Goal: Transaction & Acquisition: Purchase product/service

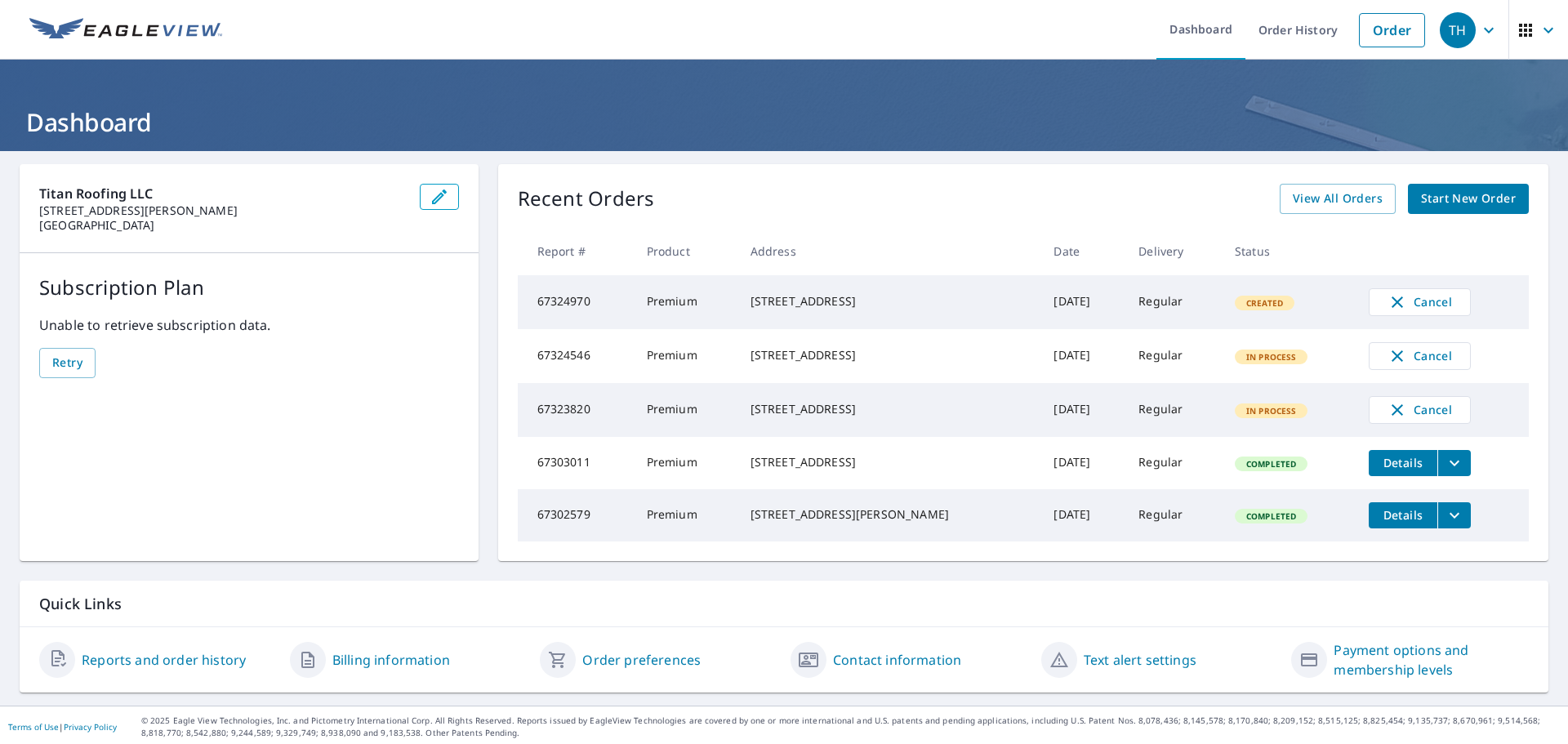
click at [1388, 18] on link "Order" at bounding box center [1391, 30] width 66 height 34
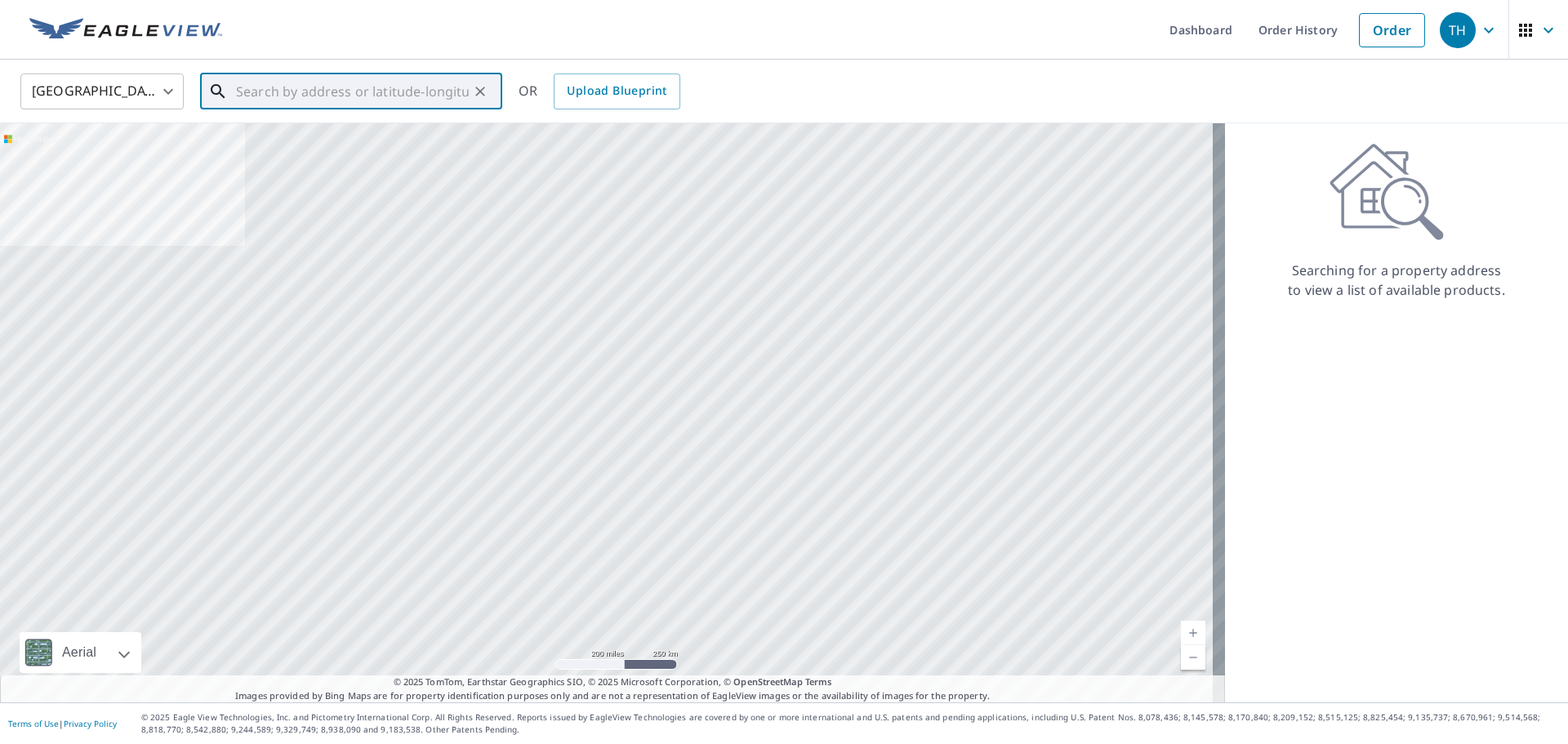
click at [374, 93] on input "text" at bounding box center [352, 92] width 232 height 46
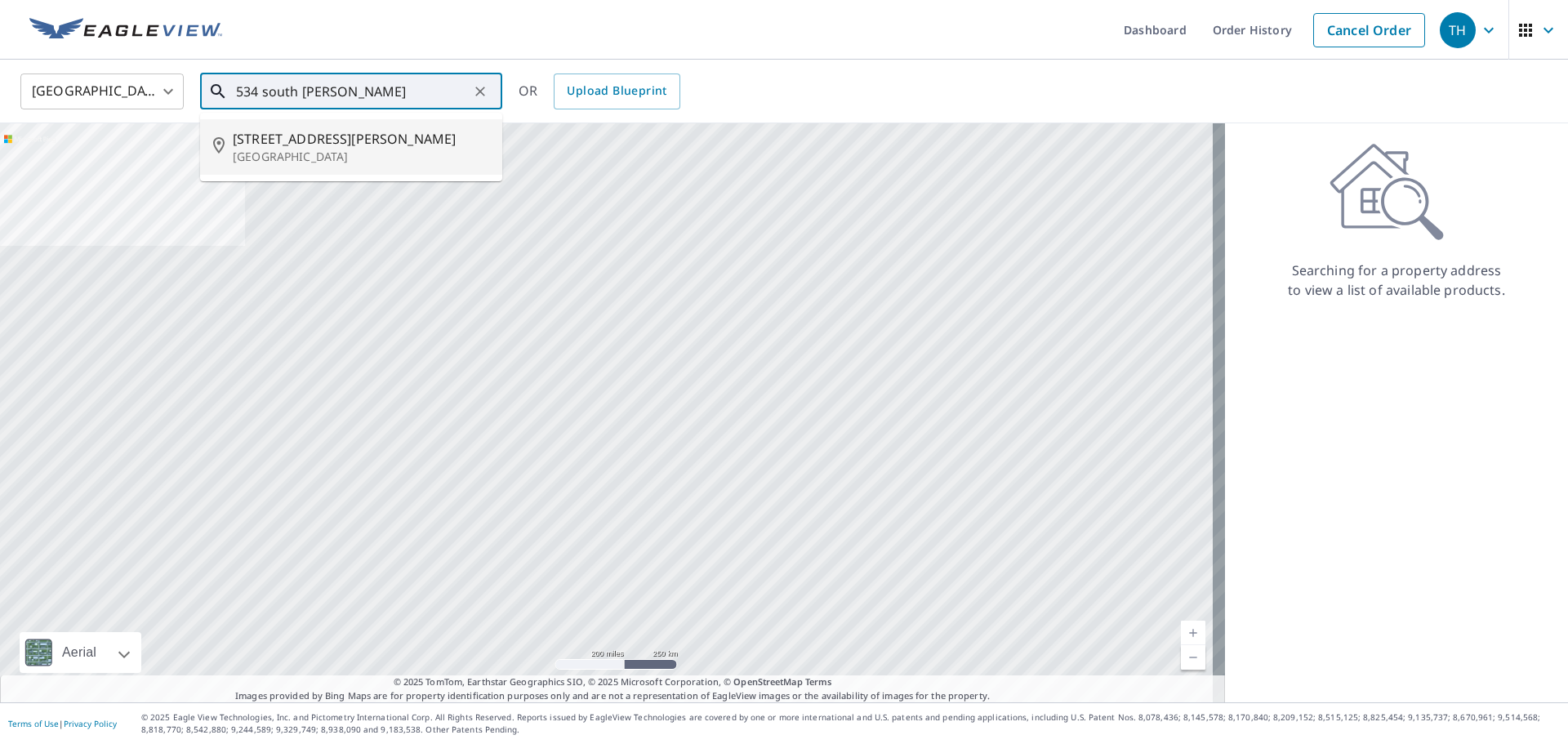
click at [382, 152] on p "[GEOGRAPHIC_DATA]" at bounding box center [360, 157] width 256 height 17
type input "[STREET_ADDRESS][PERSON_NAME]"
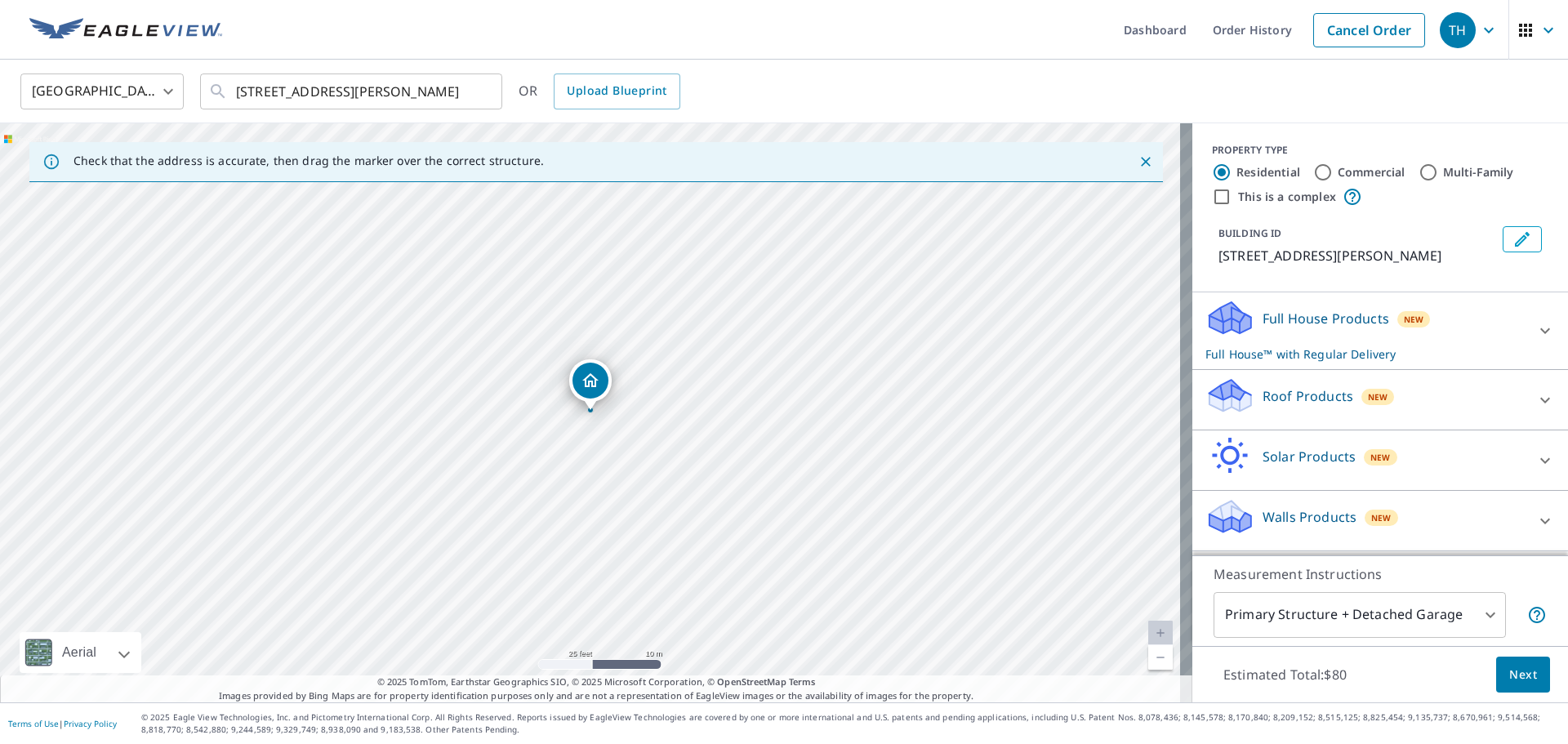
click at [1417, 341] on div "Full House Products New Full House™ with Regular Delivery" at bounding box center [1366, 330] width 320 height 63
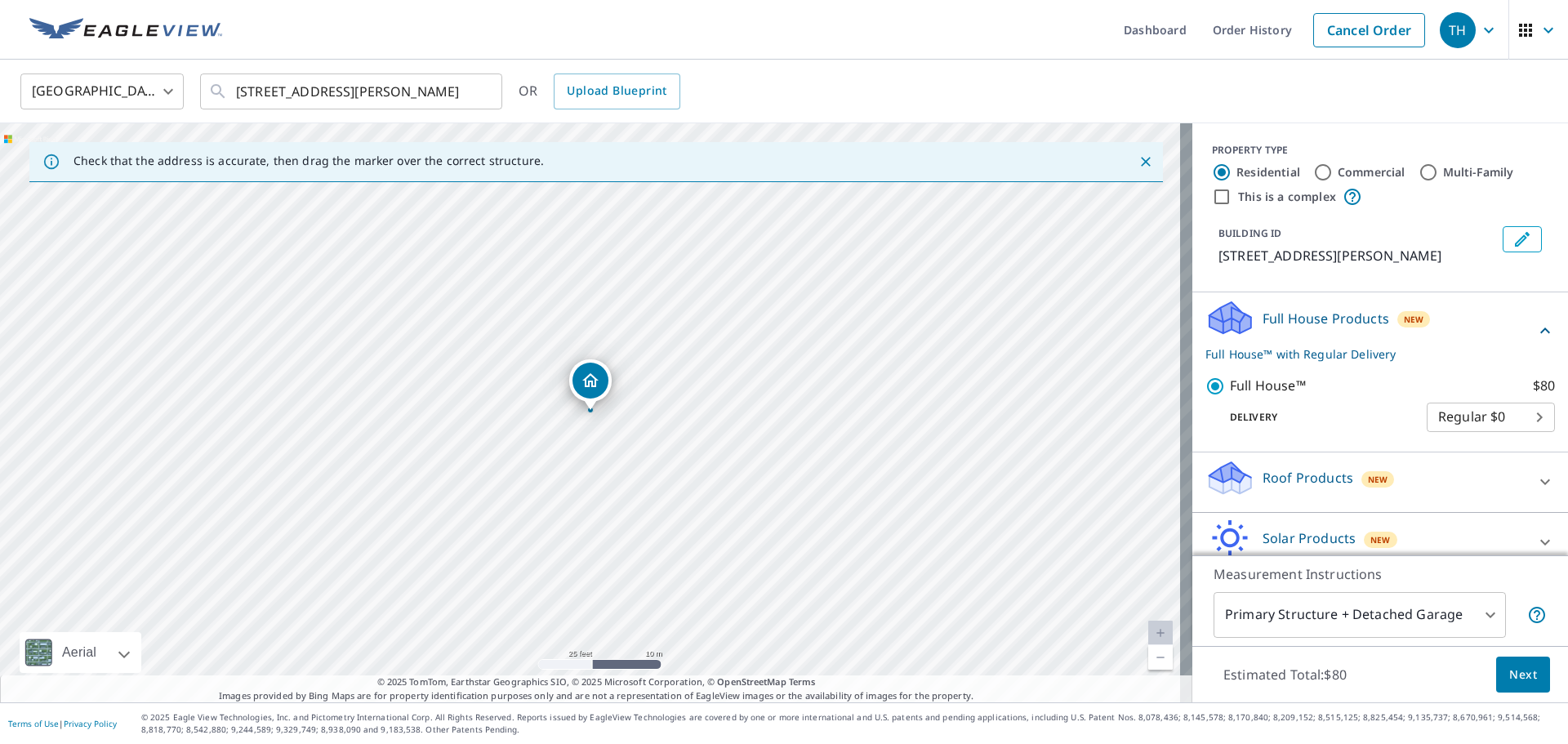
click at [1344, 474] on div "Roof Products New" at bounding box center [1366, 482] width 320 height 47
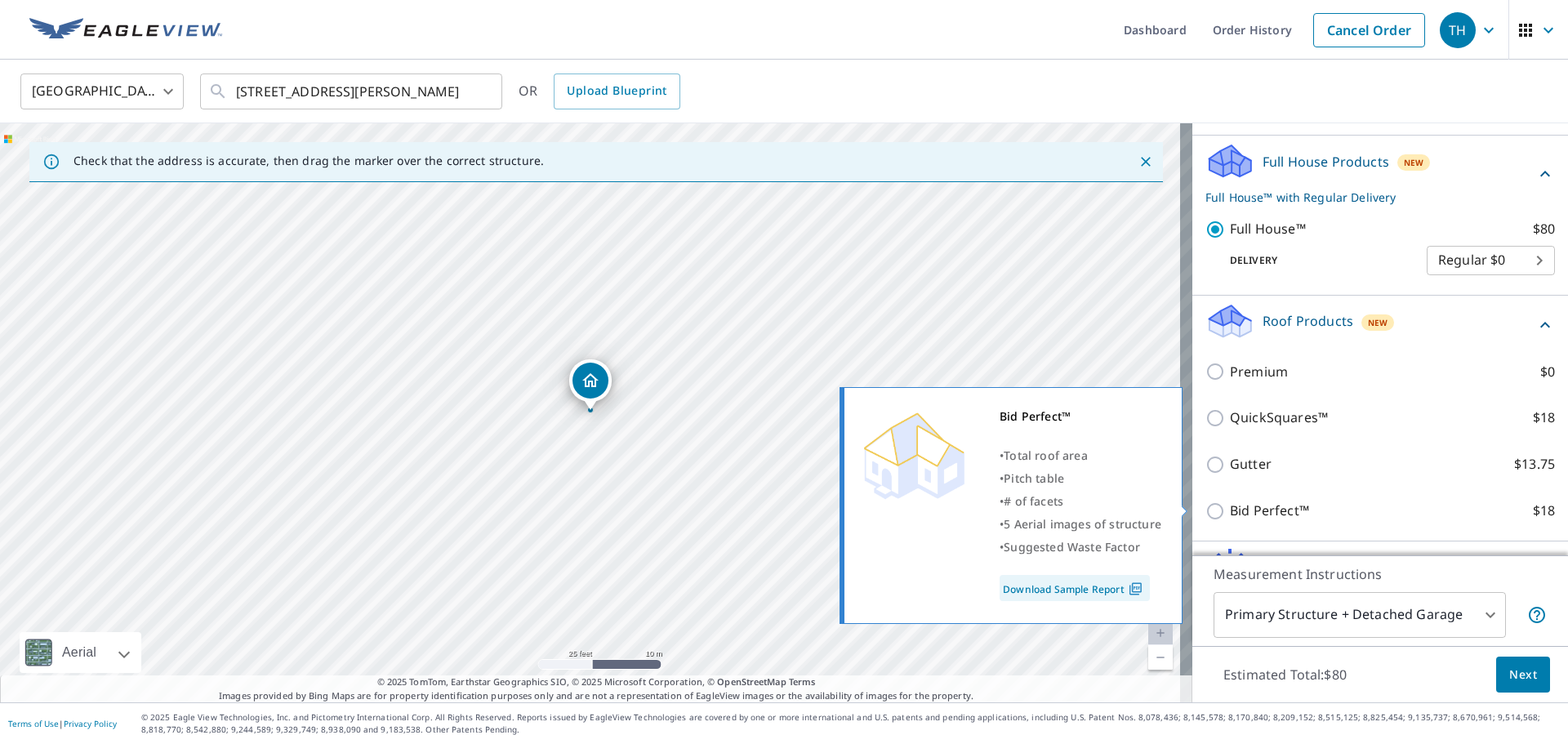
scroll to position [164, 0]
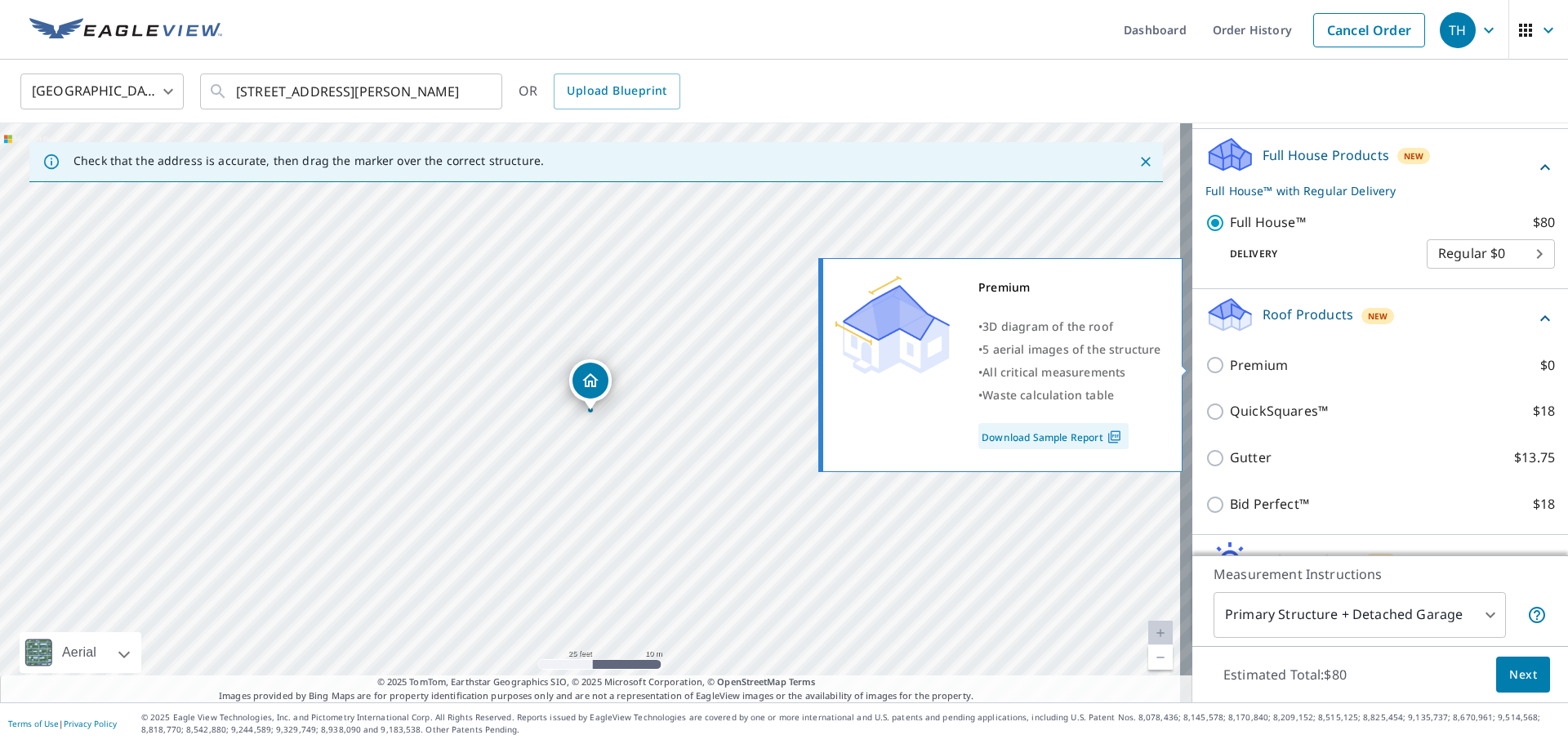
click at [1206, 370] on input "Premium $0" at bounding box center [1218, 365] width 25 height 19
checkbox input "true"
checkbox input "false"
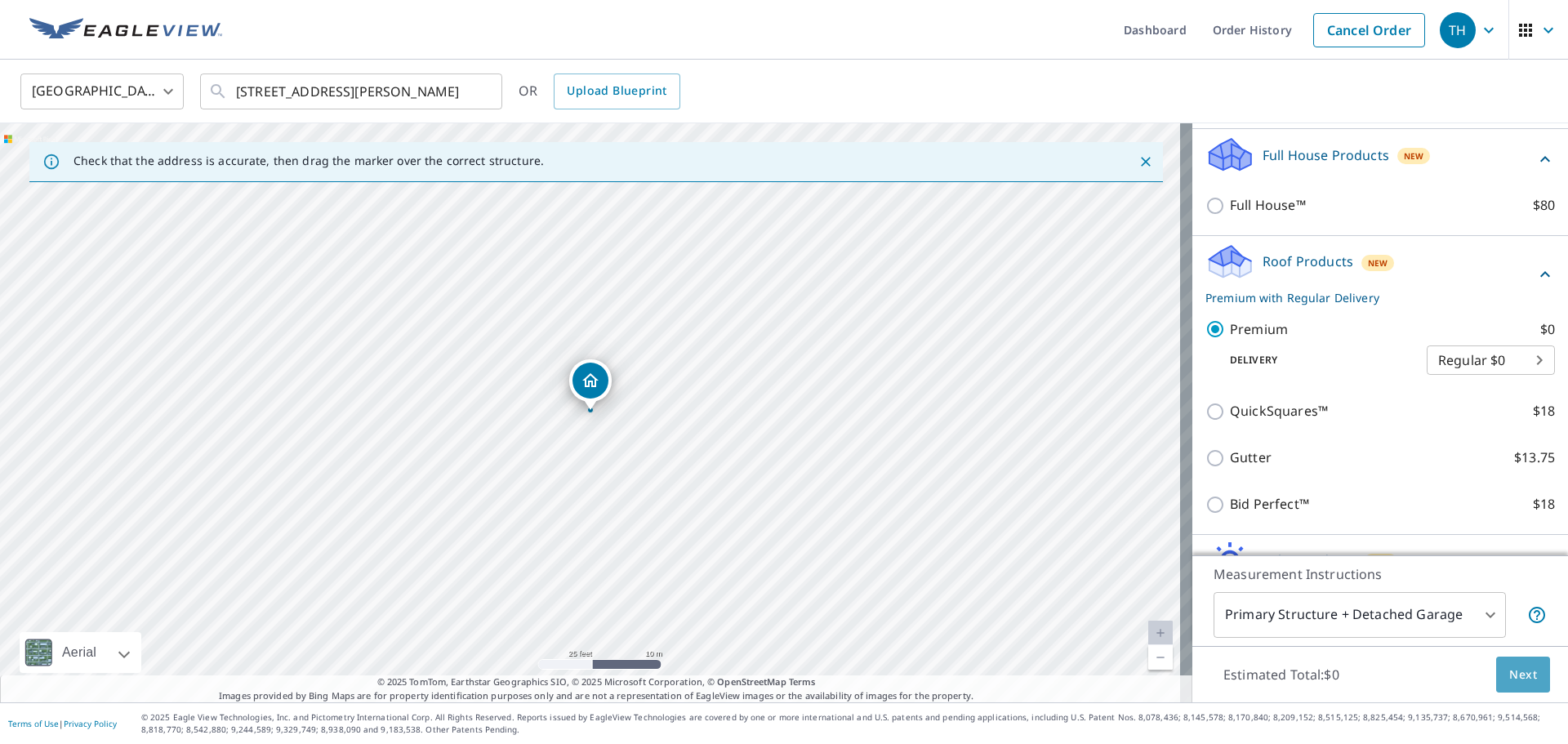
click at [1515, 677] on span "Next" at bounding box center [1523, 674] width 28 height 20
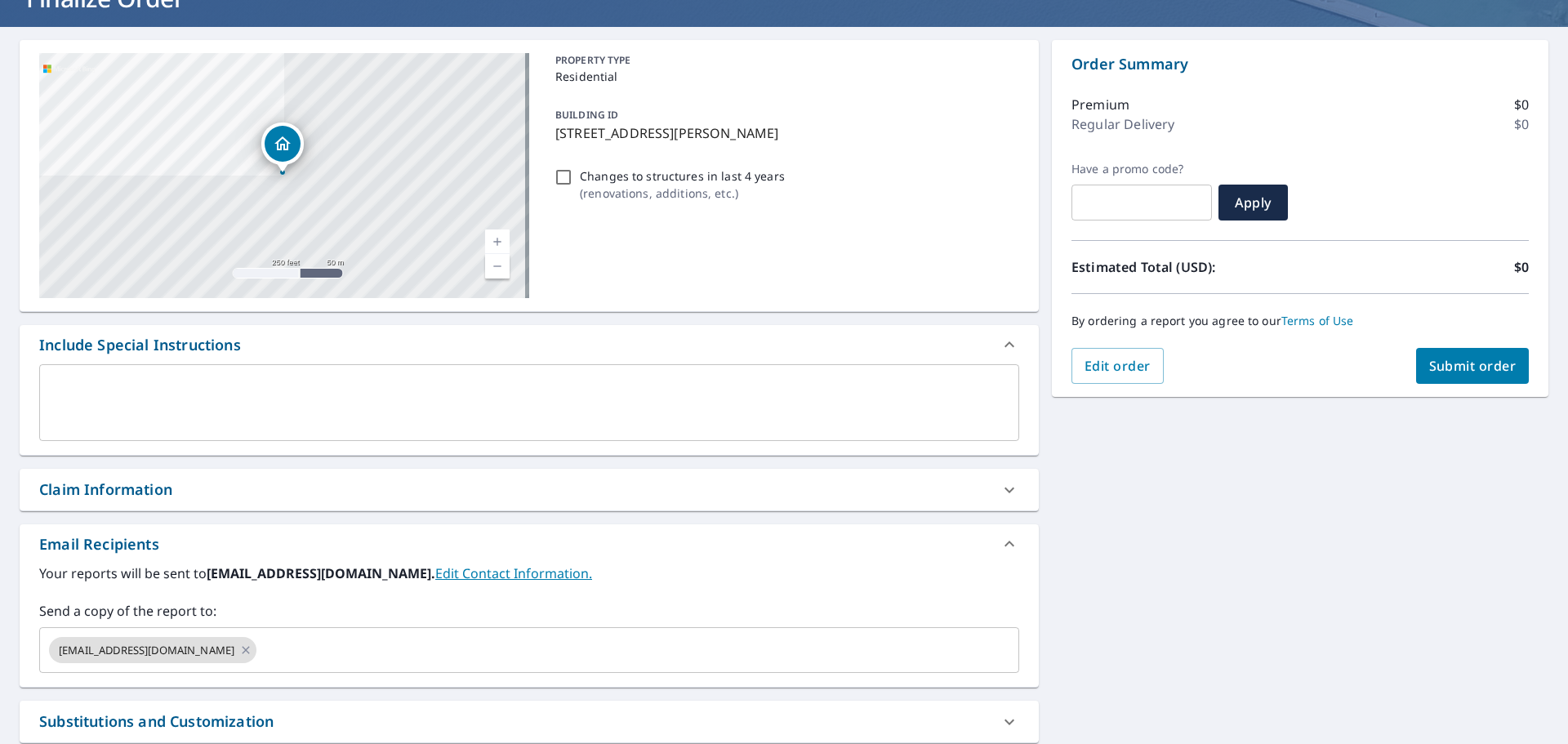
scroll to position [40, 0]
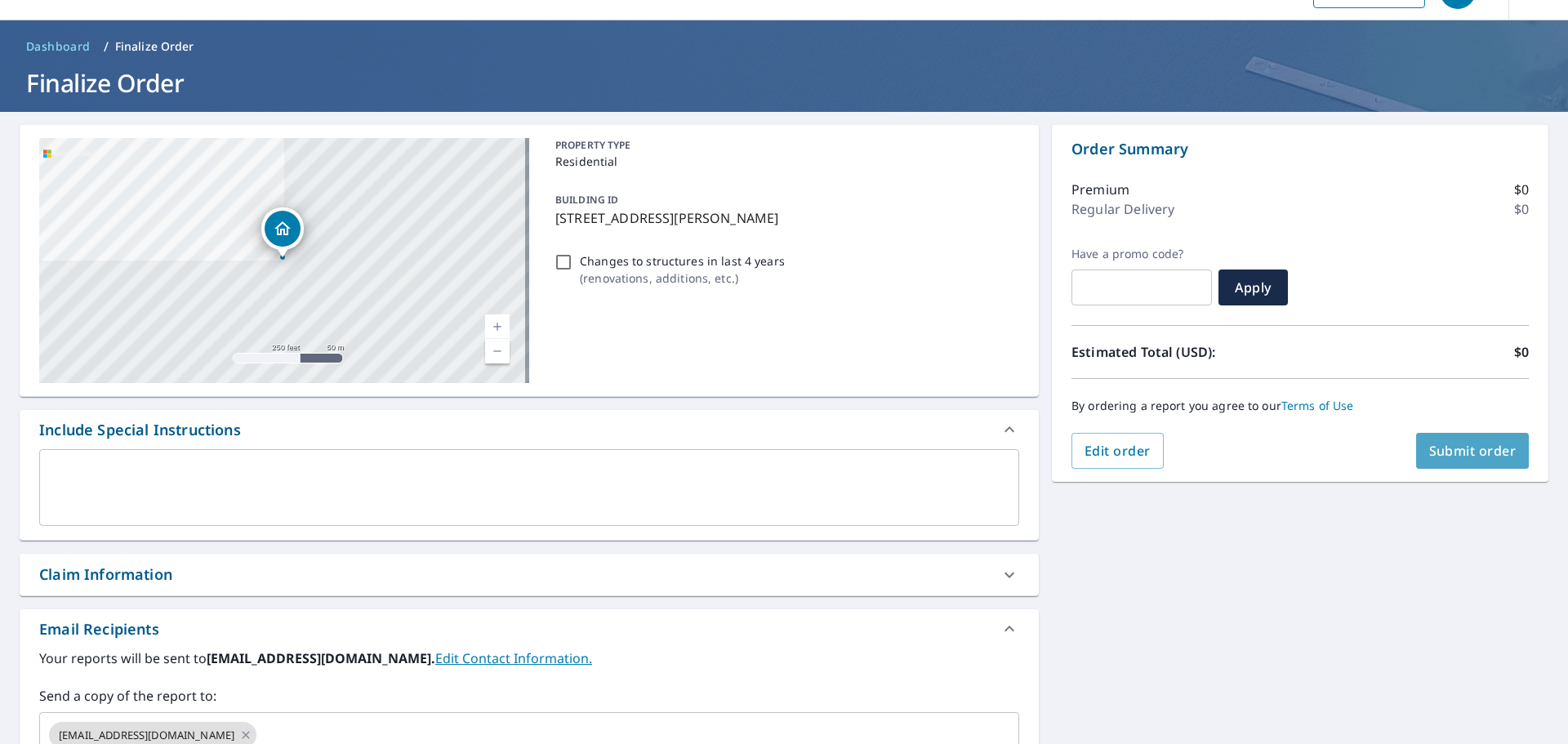
click at [1447, 447] on span "Submit order" at bounding box center [1472, 451] width 87 height 18
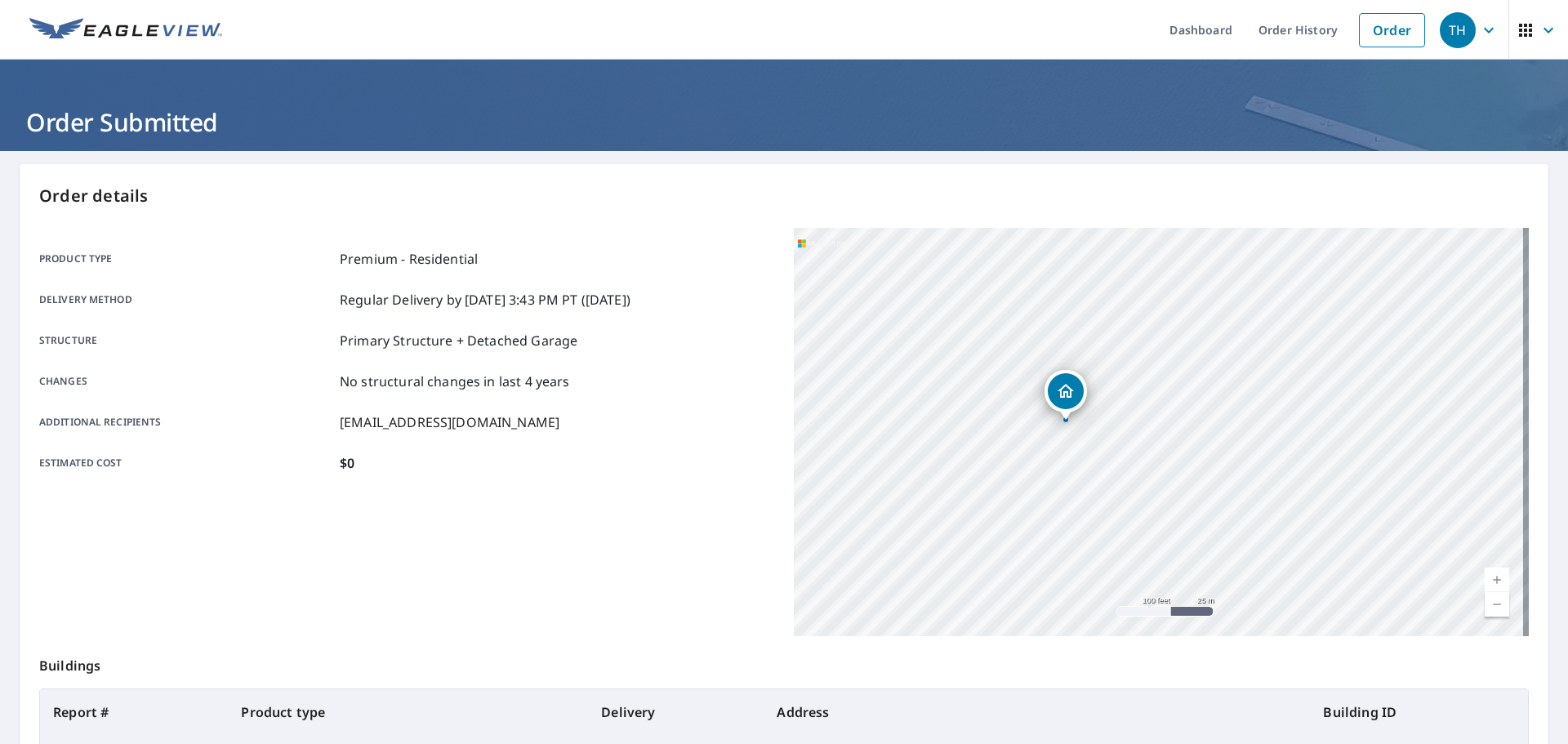
click at [1377, 26] on link "Order" at bounding box center [1391, 30] width 66 height 34
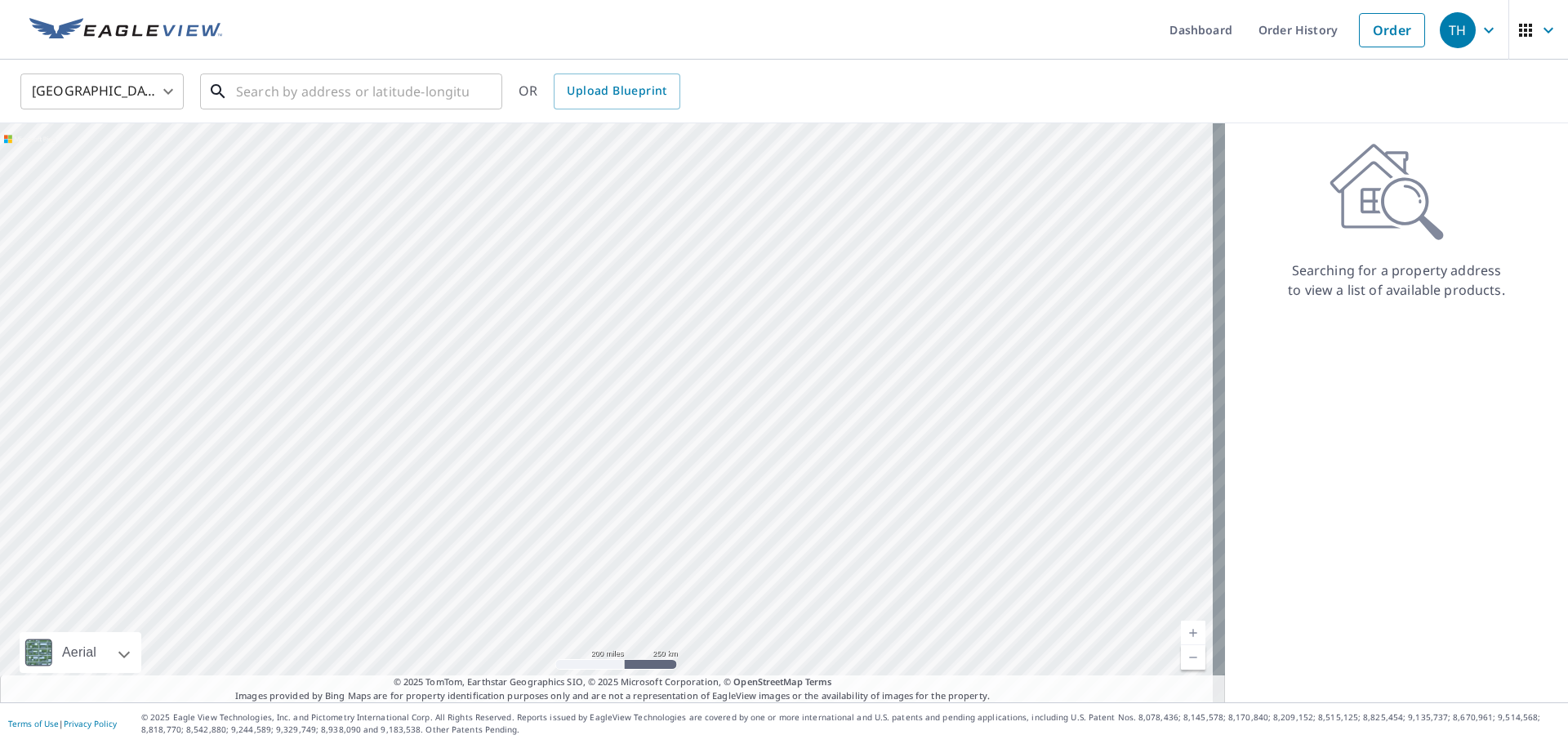
click at [383, 98] on input "text" at bounding box center [352, 92] width 232 height 46
click at [281, 92] on input "text" at bounding box center [352, 92] width 232 height 46
click at [309, 100] on input "text" at bounding box center [352, 92] width 232 height 46
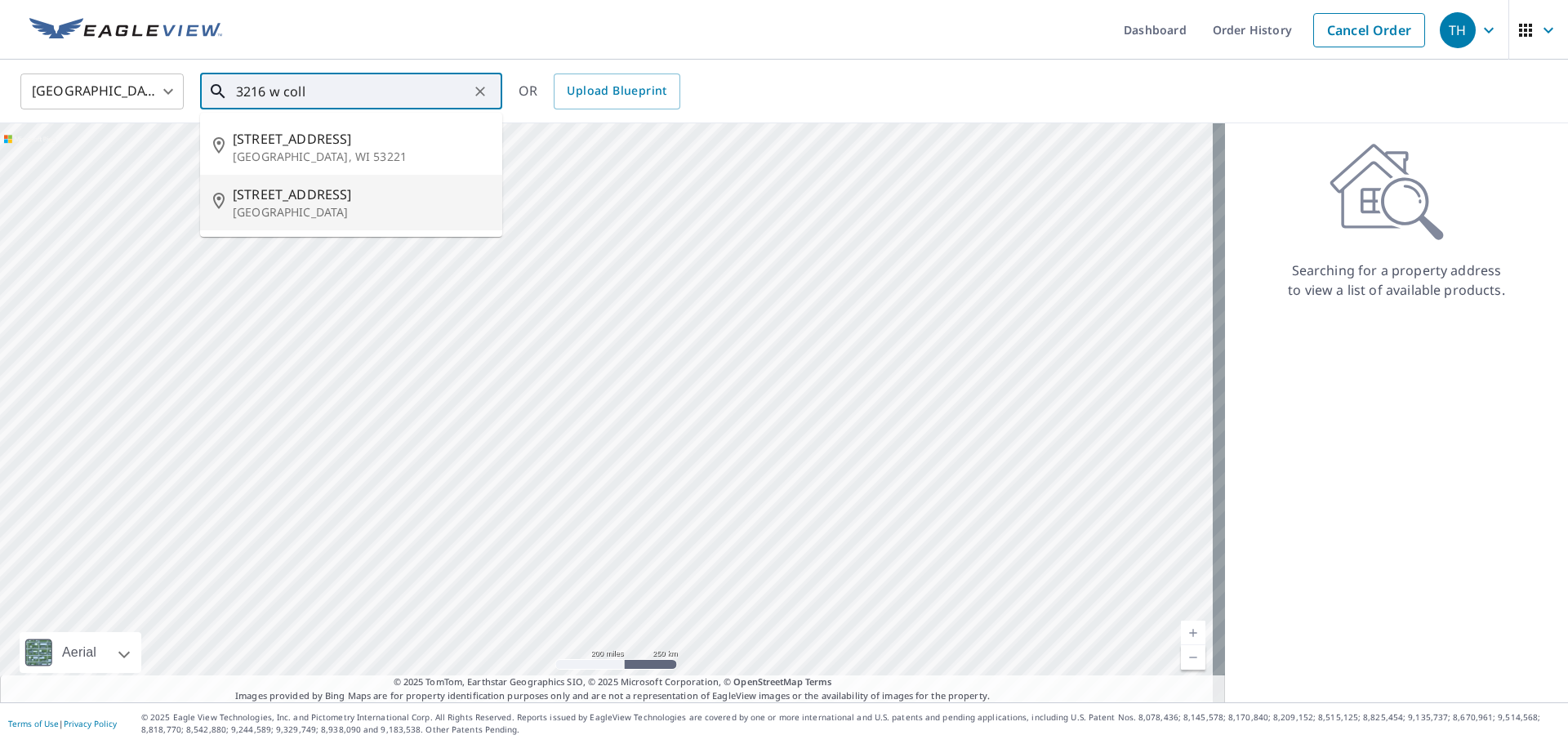
click at [344, 200] on span "[STREET_ADDRESS]" at bounding box center [360, 195] width 256 height 19
type input "[STREET_ADDRESS]"
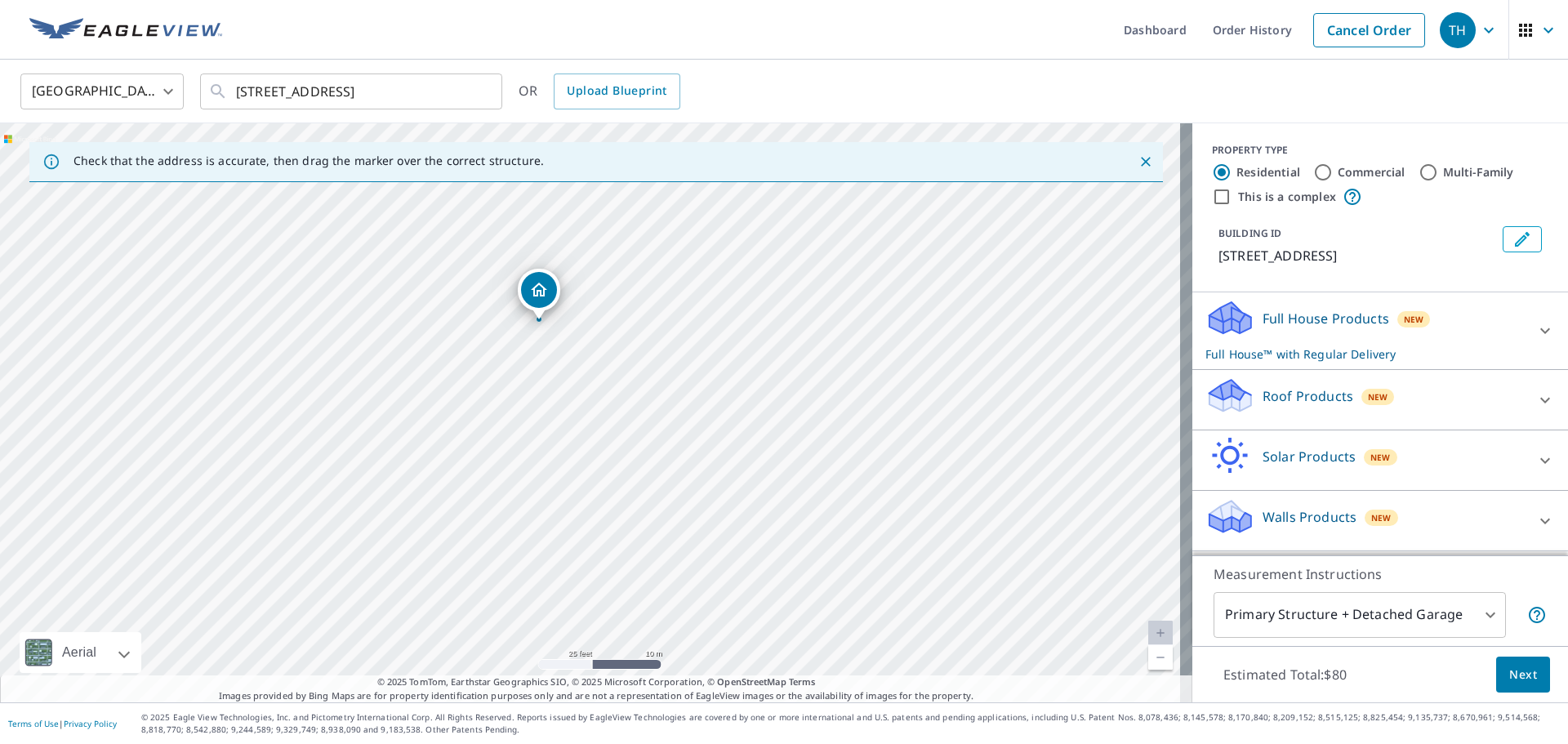
drag, startPoint x: 549, startPoint y: 365, endPoint x: 571, endPoint y: 438, distance: 76.2
click at [571, 438] on div "[STREET_ADDRESS]" at bounding box center [596, 413] width 1192 height 579
drag, startPoint x: 548, startPoint y: 329, endPoint x: 556, endPoint y: 320, distance: 12.0
click at [1447, 394] on div "Roof Products New" at bounding box center [1366, 400] width 320 height 47
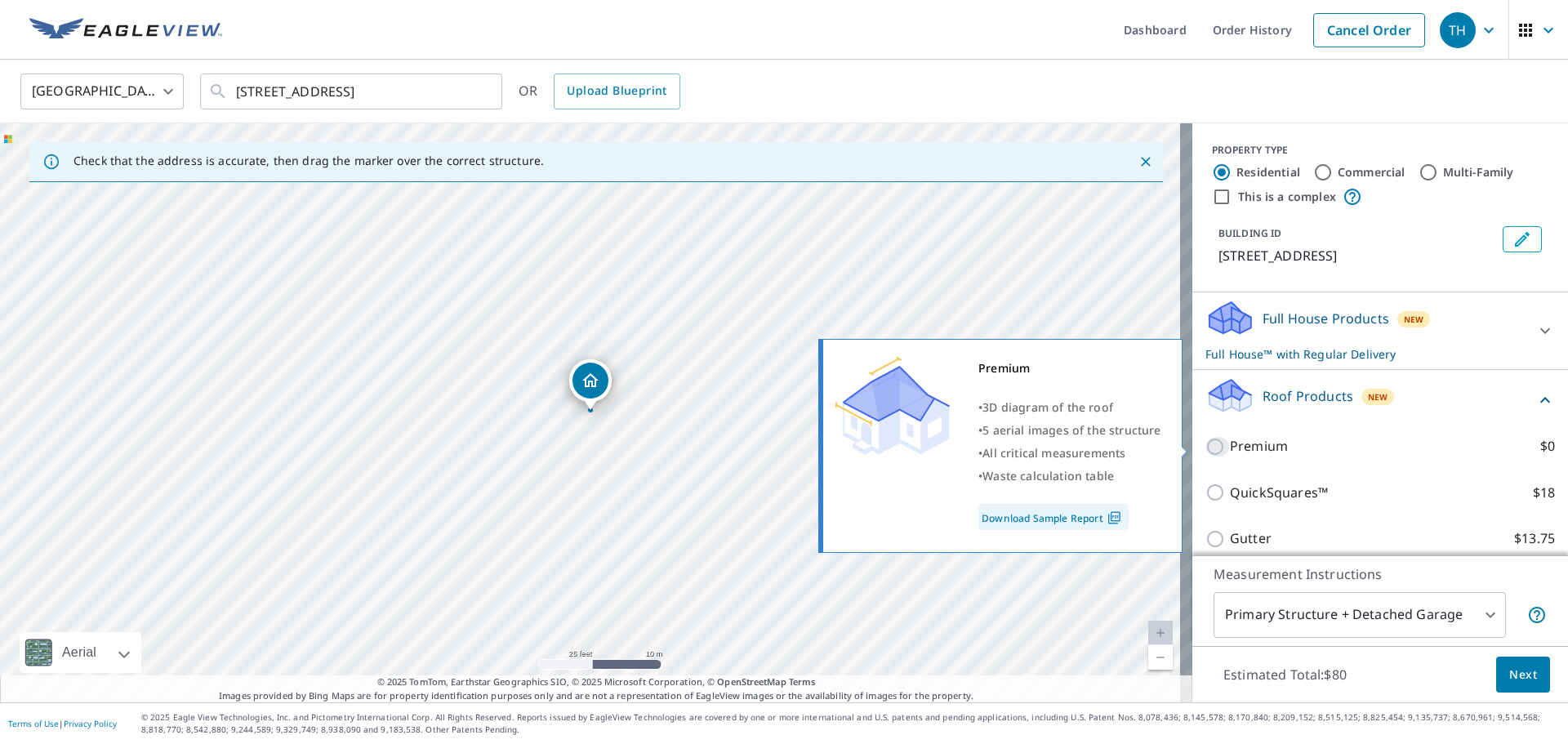
click at [1205, 444] on input "Premium $0" at bounding box center [1218, 446] width 25 height 19
checkbox input "true"
checkbox input "false"
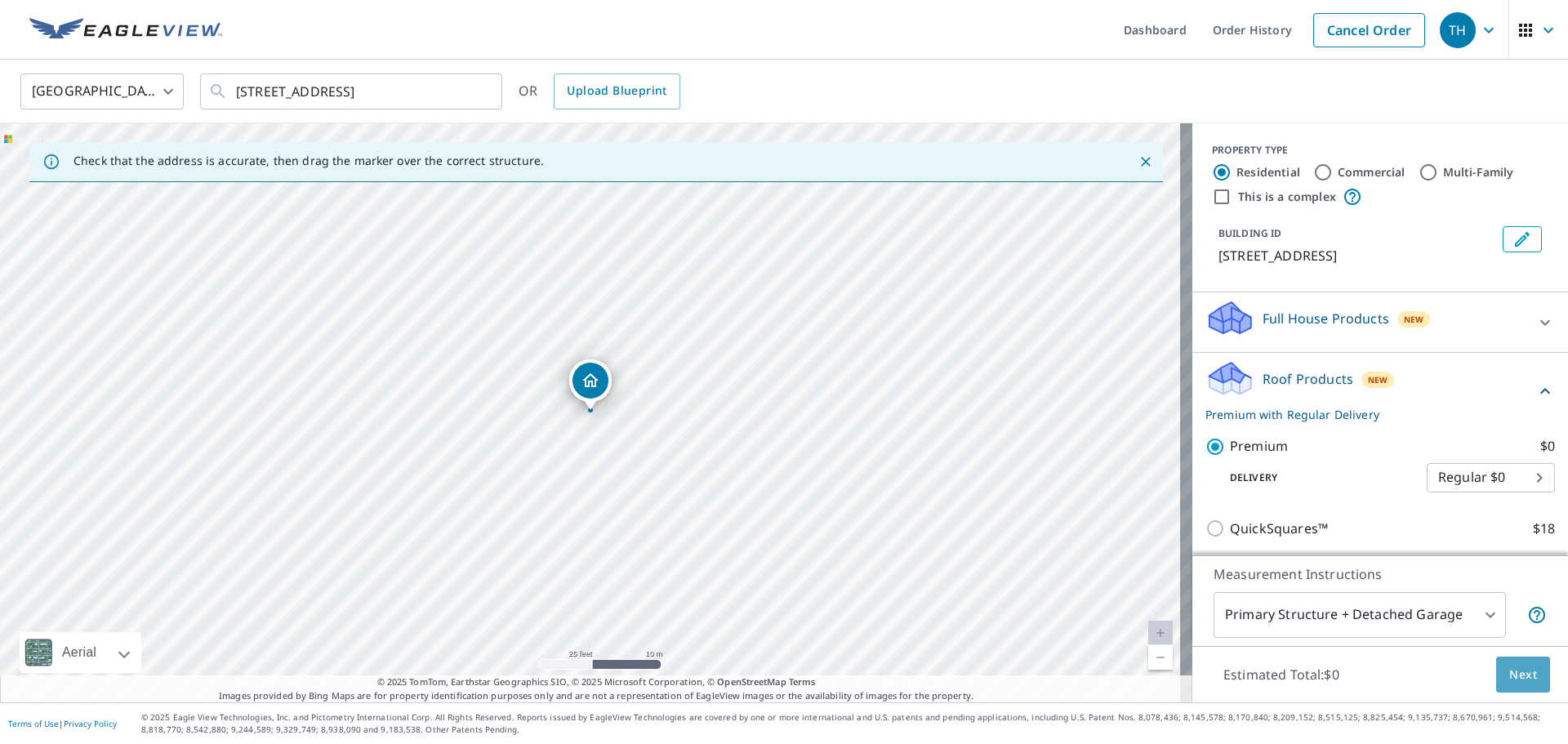
click at [1516, 676] on span "Next" at bounding box center [1523, 674] width 28 height 20
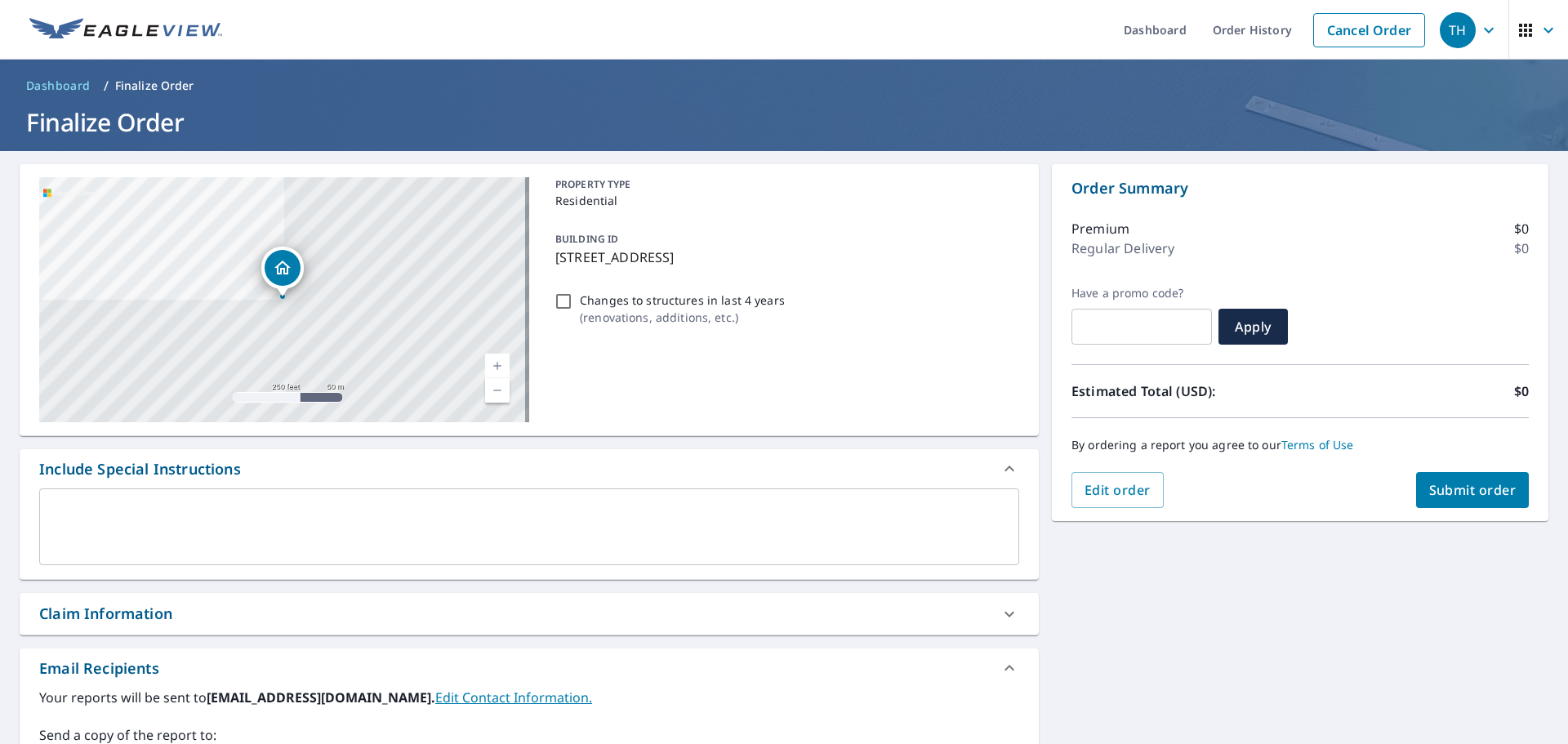
click at [1435, 493] on span "Submit order" at bounding box center [1472, 490] width 87 height 18
